Goal: Book appointment/travel/reservation

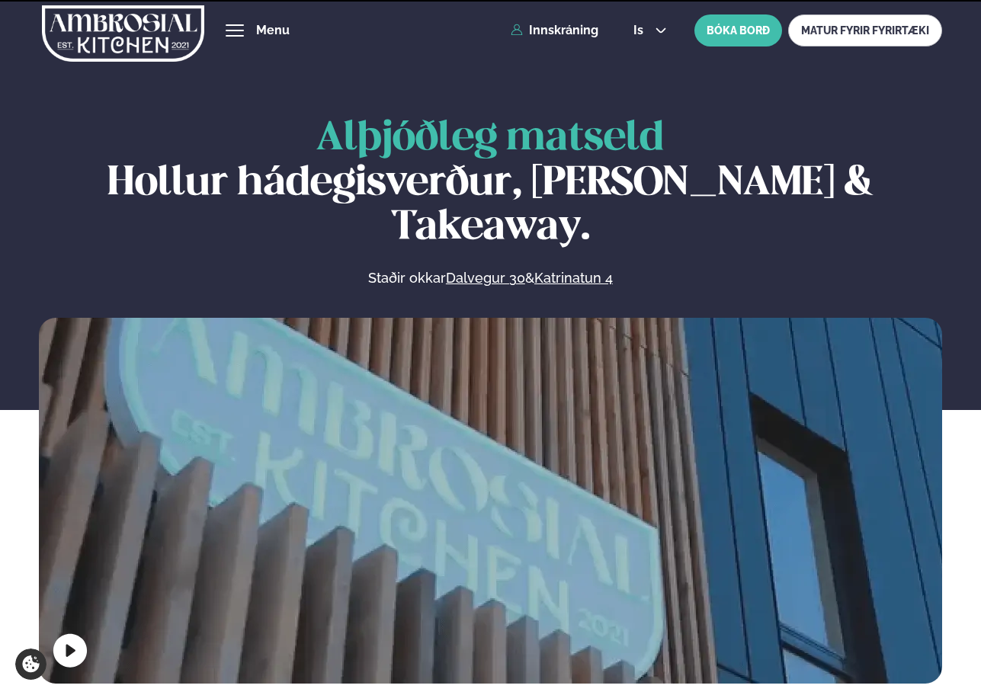
scroll to position [686, 0]
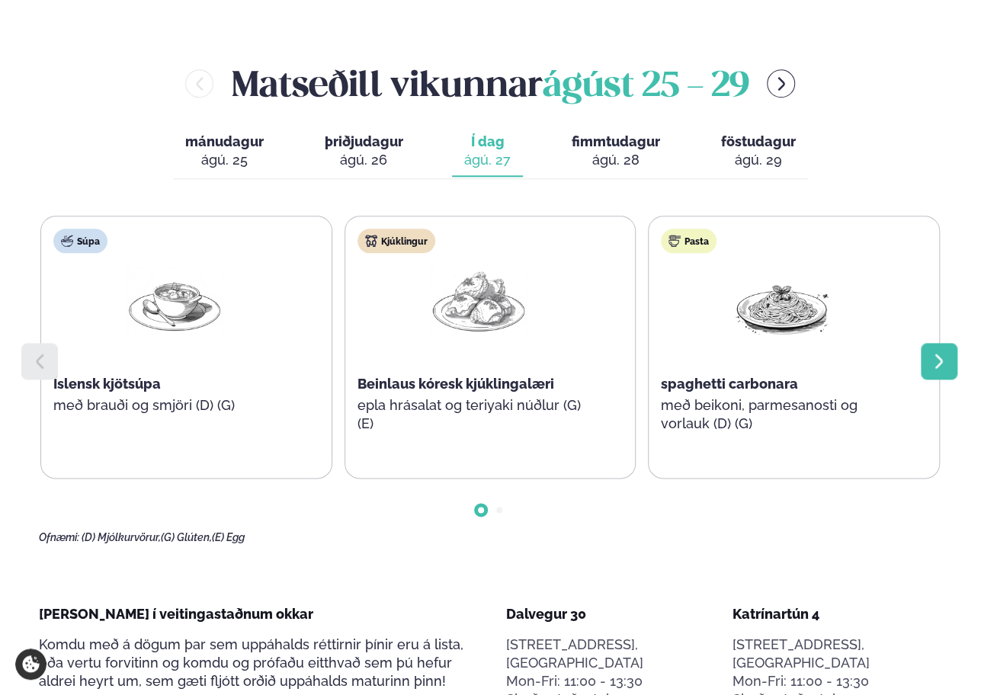
click at [935, 352] on icon at bounding box center [939, 361] width 18 height 18
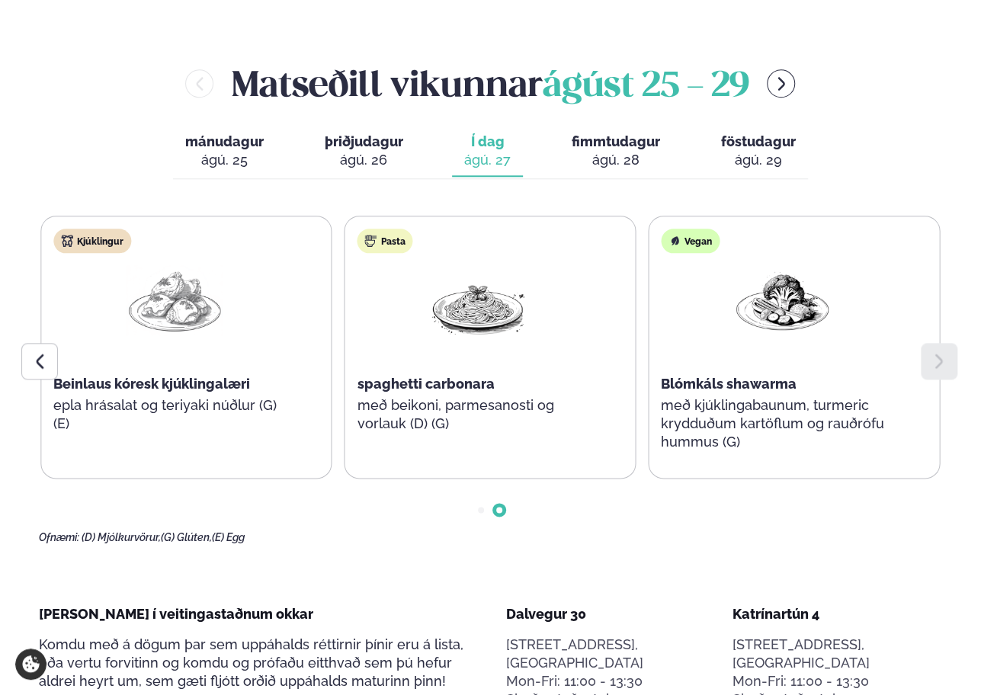
click at [935, 352] on icon at bounding box center [939, 361] width 18 height 18
click at [611, 133] on span "fimmtudagur" at bounding box center [616, 141] width 88 height 16
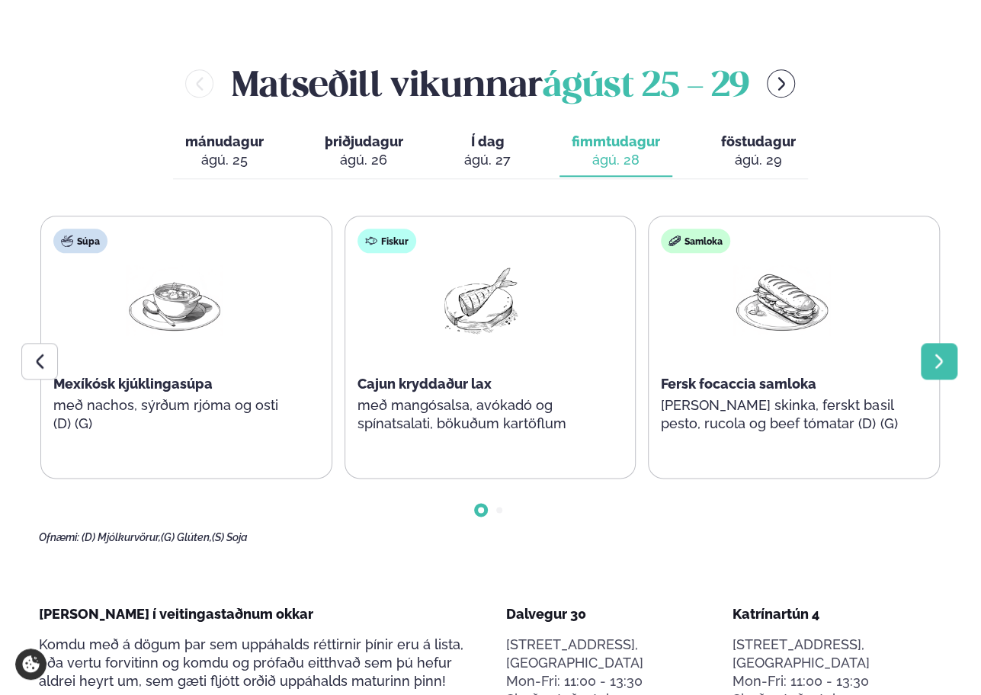
click at [939, 352] on icon at bounding box center [939, 361] width 18 height 18
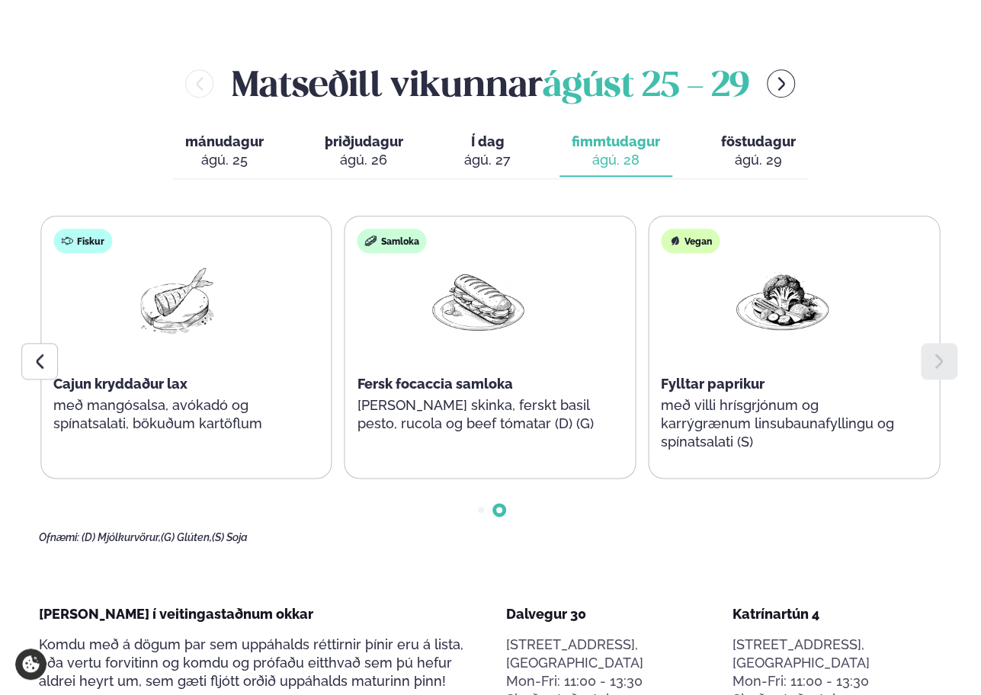
click at [939, 352] on icon at bounding box center [939, 361] width 18 height 18
click at [773, 151] on div "ágú. 29" at bounding box center [758, 160] width 75 height 18
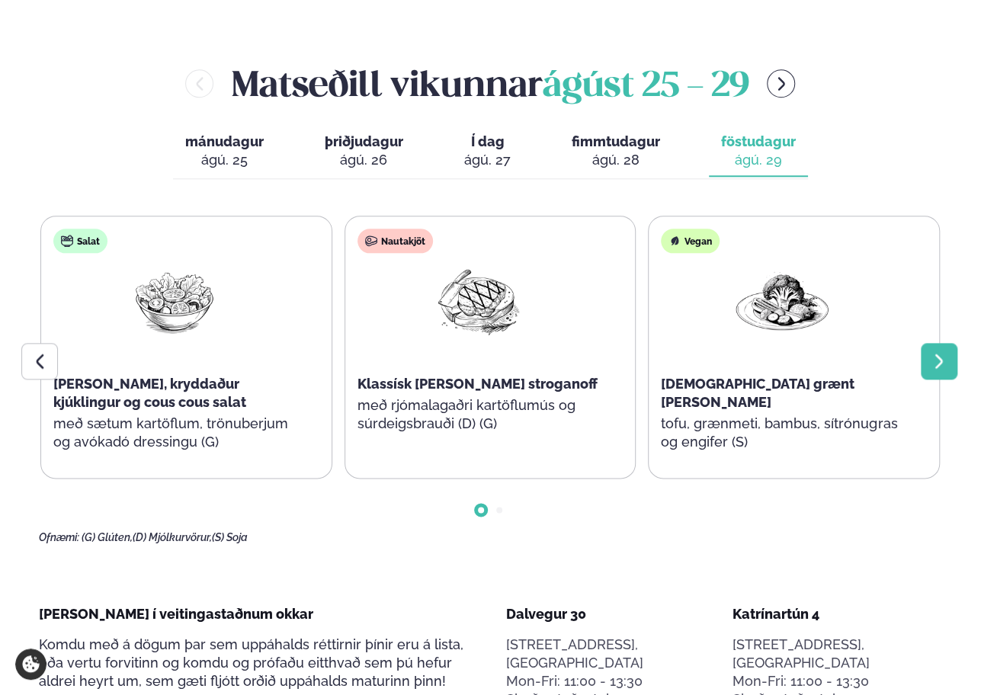
click at [941, 352] on icon at bounding box center [939, 361] width 18 height 18
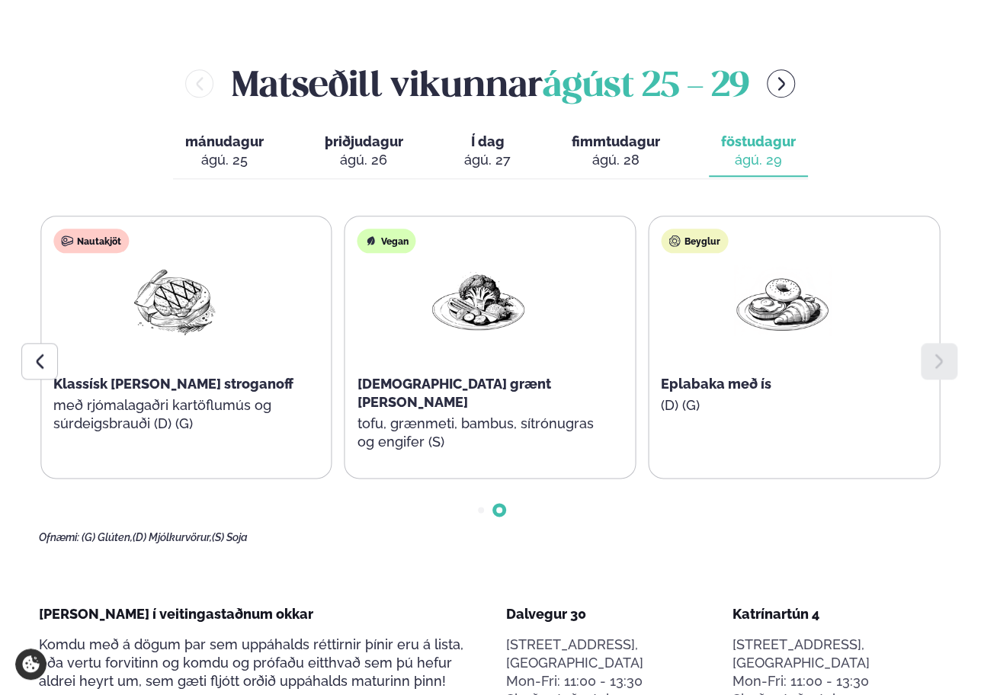
click at [941, 352] on icon at bounding box center [939, 361] width 18 height 18
click at [35, 343] on div at bounding box center [39, 361] width 37 height 37
